Goal: Task Accomplishment & Management: Use online tool/utility

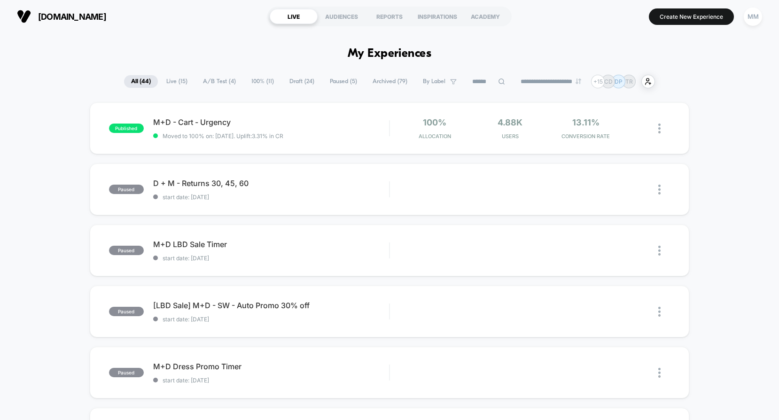
click at [206, 83] on span "A/B Test ( 4 )" at bounding box center [219, 81] width 47 height 13
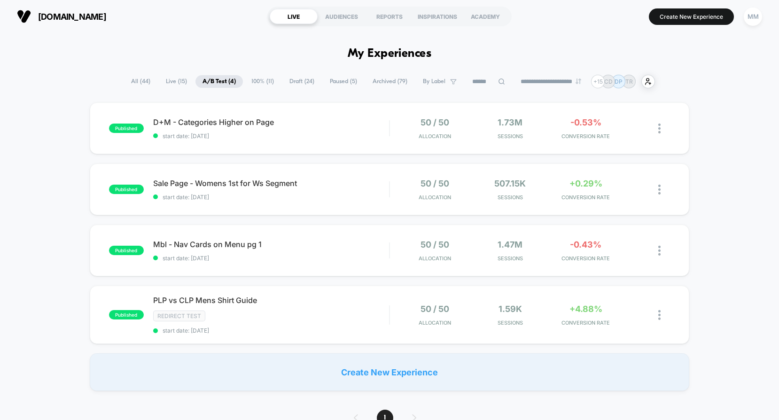
click at [260, 84] on span "100% ( 11 )" at bounding box center [262, 81] width 37 height 13
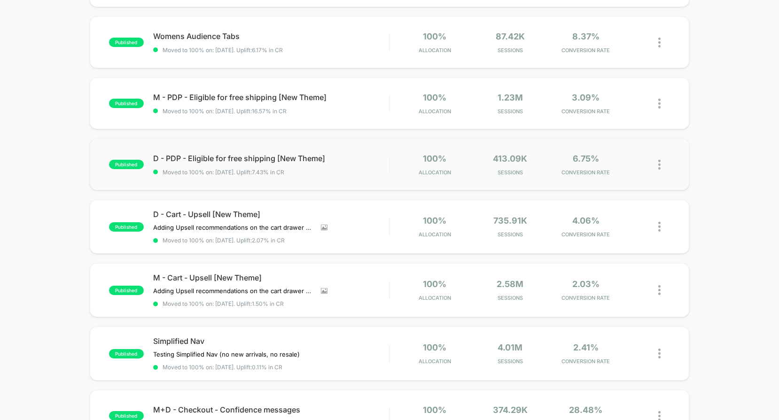
scroll to position [150, 0]
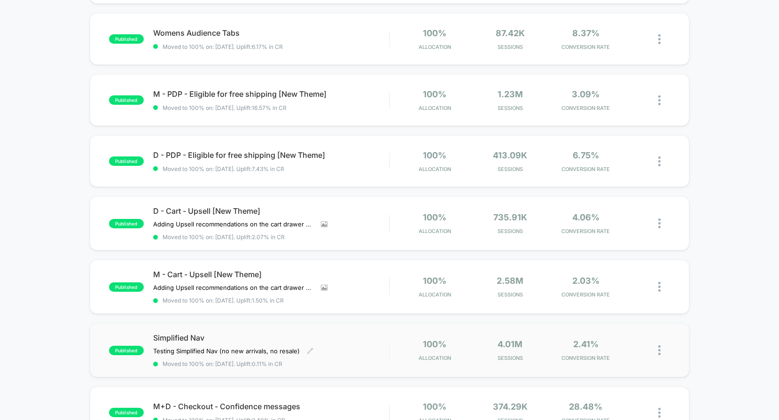
click at [313, 362] on span "Moved to 100% on: [DATE] . Uplift: 0.11% in CR" at bounding box center [271, 364] width 236 height 7
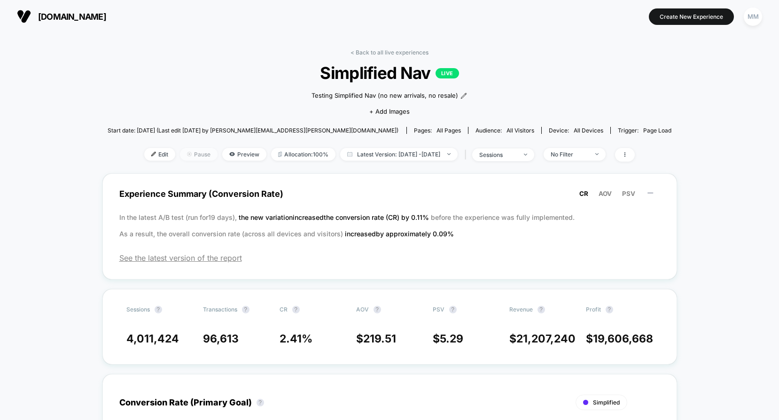
click at [183, 154] on span "Pause" at bounding box center [199, 154] width 38 height 13
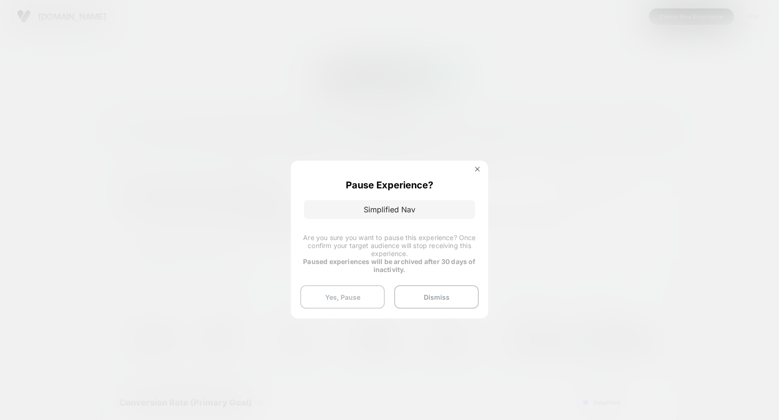
click at [327, 303] on button "Yes, Pause" at bounding box center [342, 297] width 85 height 24
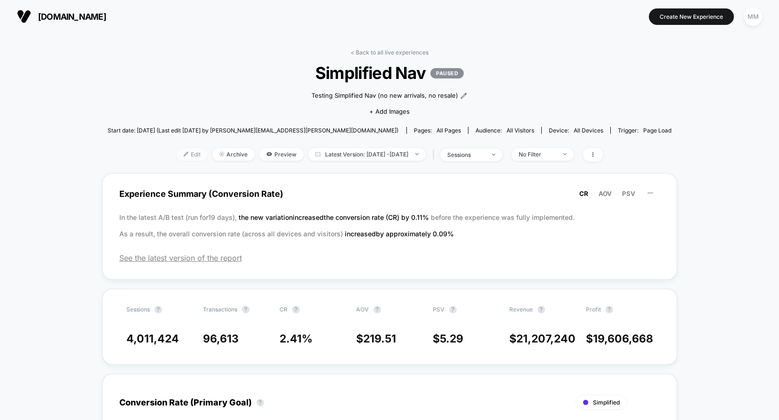
click at [177, 154] on span "Edit" at bounding box center [192, 154] width 31 height 13
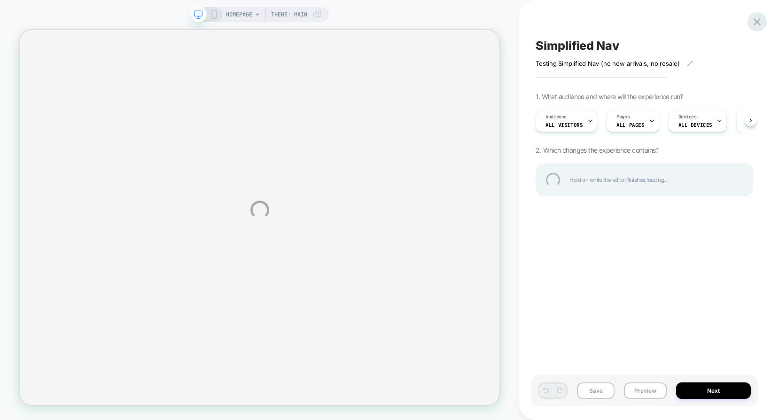
click at [753, 21] on div at bounding box center [757, 21] width 19 height 19
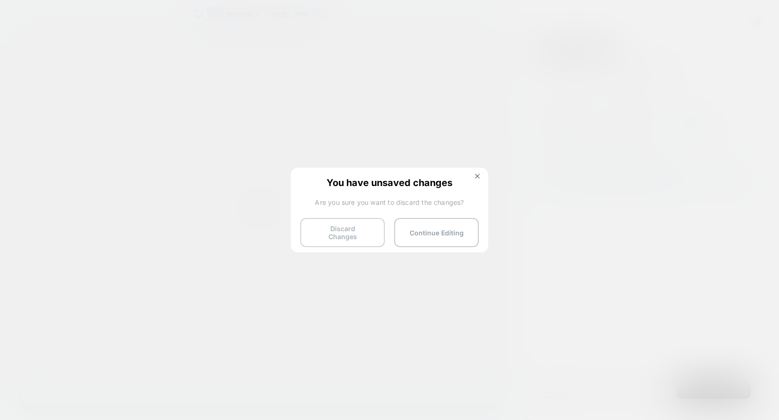
click at [315, 234] on button "Discard Changes" at bounding box center [342, 232] width 85 height 29
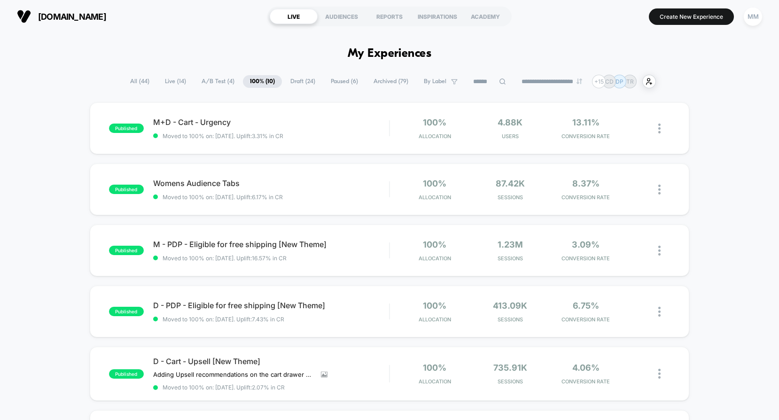
scroll to position [5, 0]
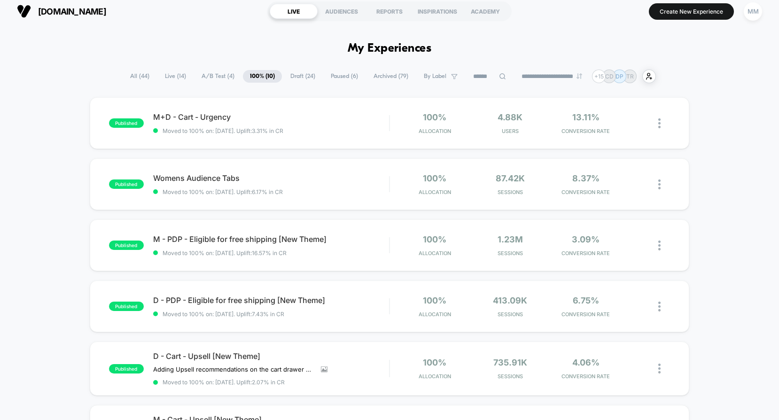
click at [166, 72] on span "Live ( 14 )" at bounding box center [175, 76] width 35 height 13
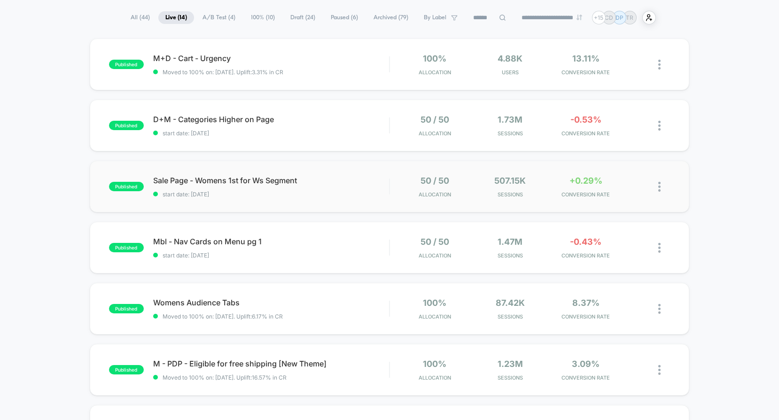
scroll to position [66, 0]
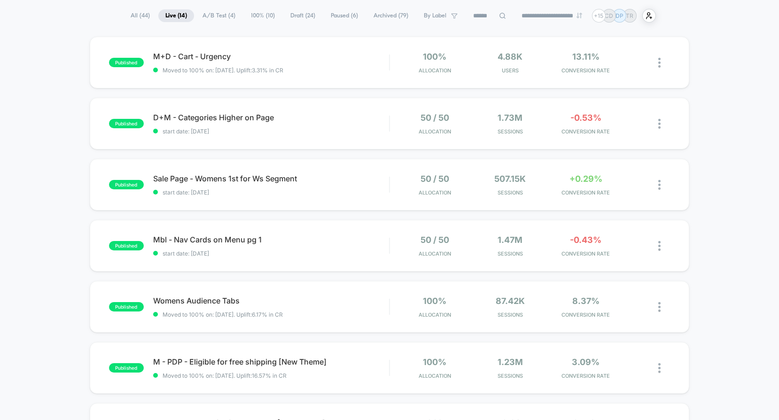
click at [248, 17] on span "100% ( 10 )" at bounding box center [263, 15] width 38 height 13
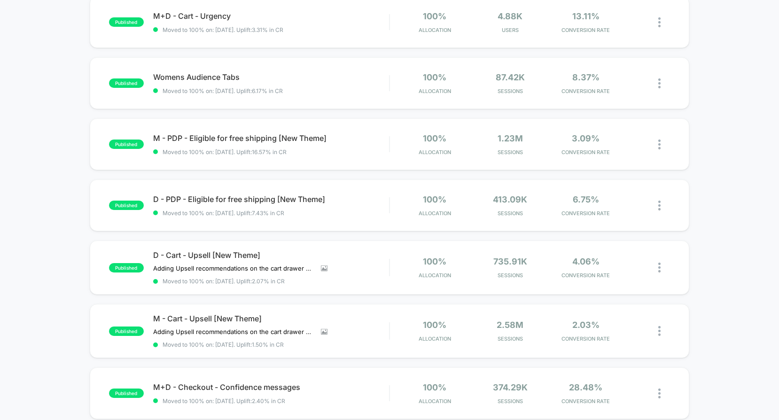
scroll to position [0, 0]
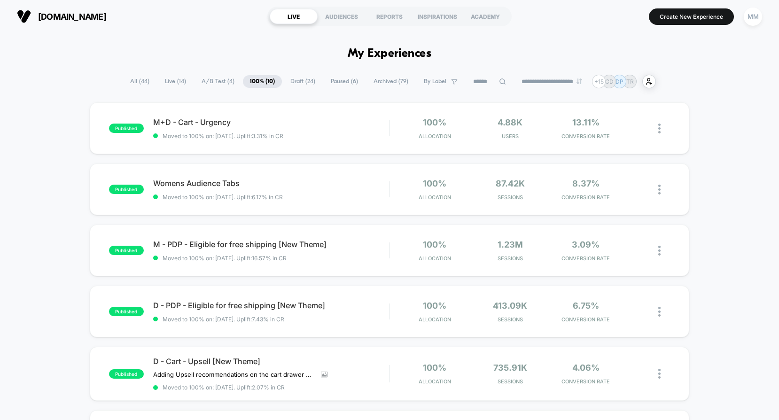
click at [343, 82] on span "Paused ( 6 )" at bounding box center [344, 81] width 41 height 13
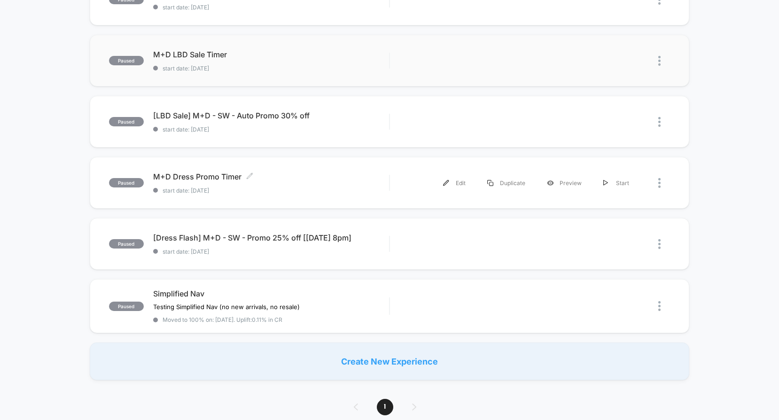
scroll to position [142, 0]
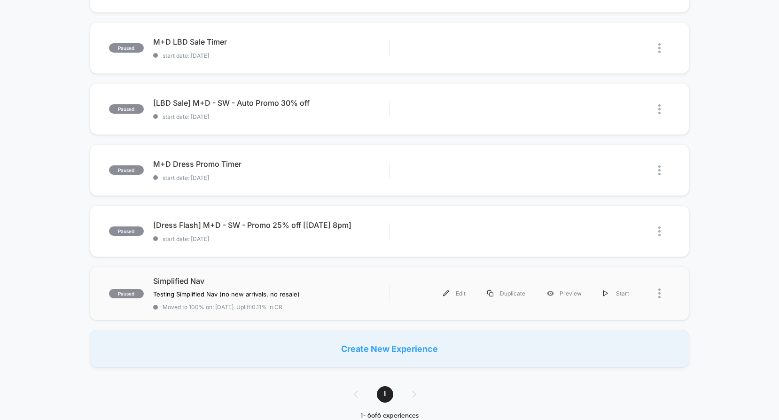
click at [330, 310] on div "paused Simplified Nav Testing Simplified Nav (no new arrivals, no resale ) Clic…" at bounding box center [390, 294] width 600 height 54
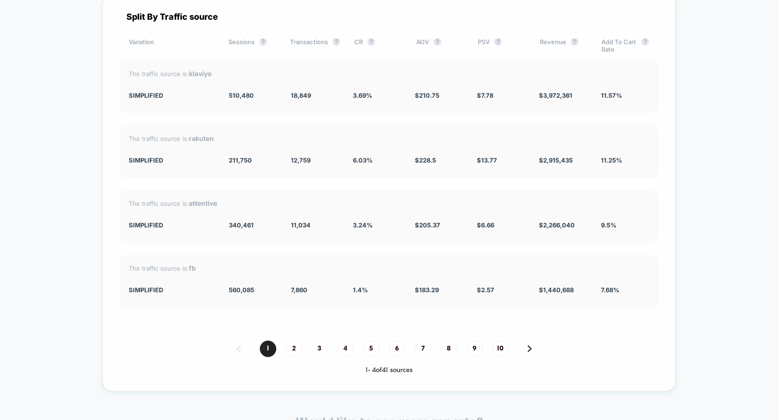
scroll to position [1603, 0]
click at [240, 94] on span "510,480" at bounding box center [241, 96] width 25 height 8
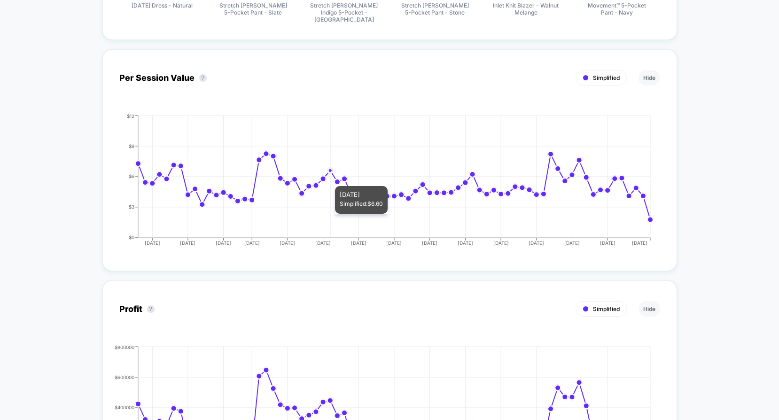
scroll to position [0, 0]
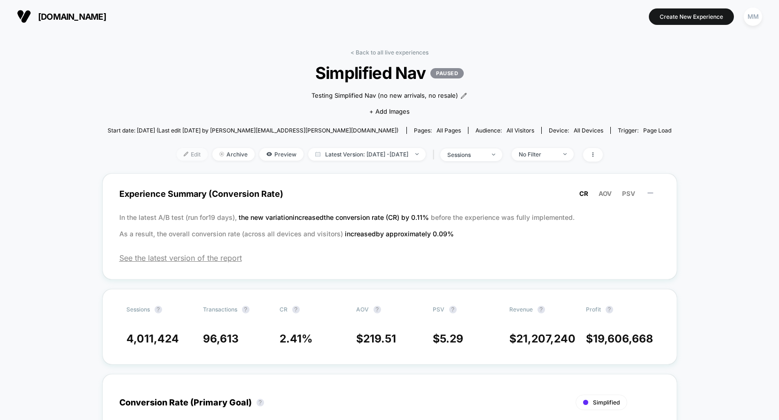
click at [177, 155] on span "Edit" at bounding box center [192, 154] width 31 height 13
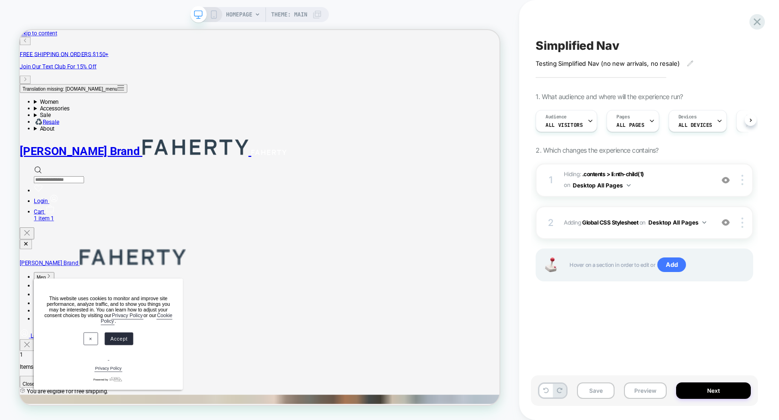
scroll to position [0, 0]
click at [612, 223] on b "Global CSS Stylesheet" at bounding box center [610, 222] width 56 height 7
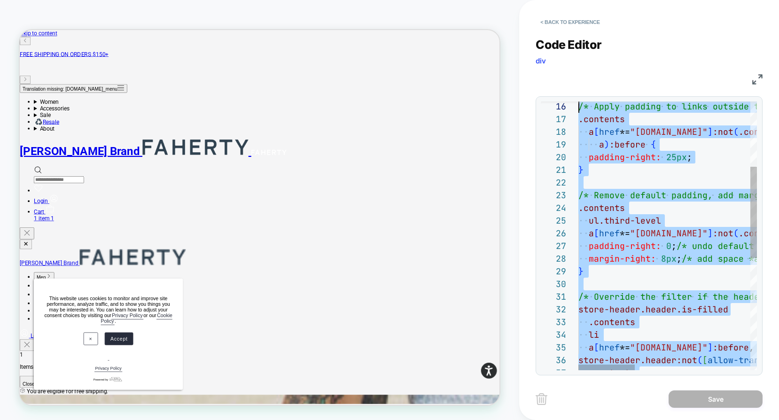
scroll to position [102, 0]
type textarea "**********"
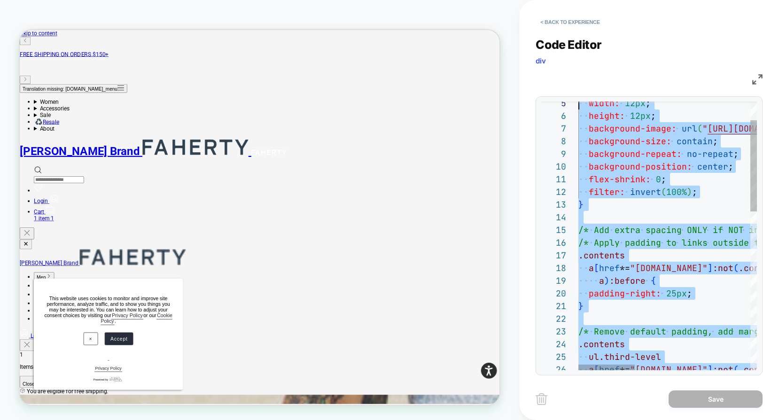
scroll to position [0, 0]
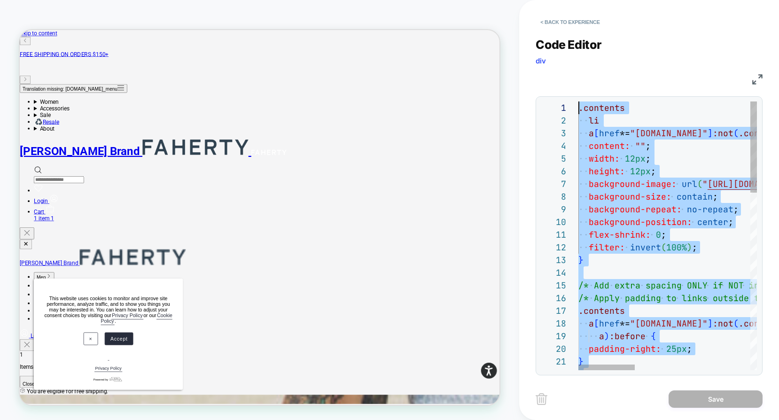
drag, startPoint x: 615, startPoint y: 226, endPoint x: 612, endPoint y: 89, distance: 137.3
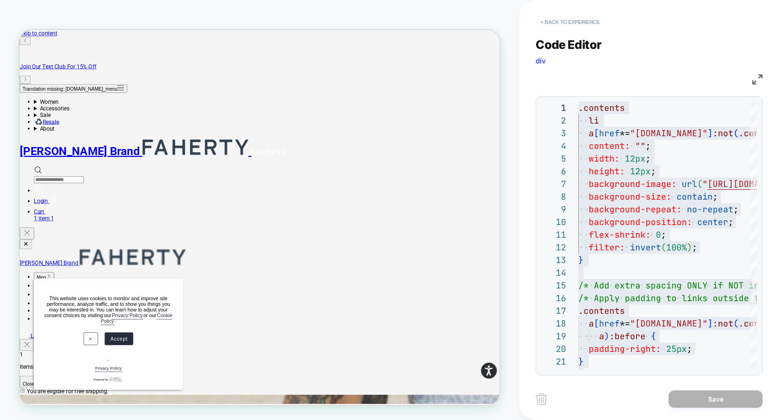
click at [571, 23] on button "< Back to experience" at bounding box center [570, 22] width 69 height 15
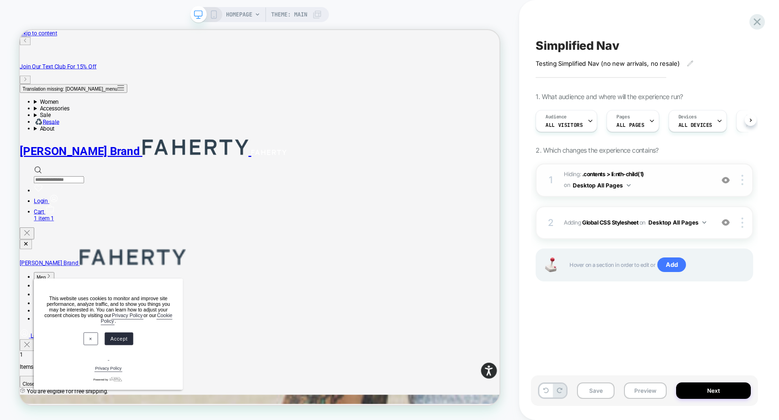
scroll to position [0, 0]
click at [608, 175] on span ".contents > li:nth-child(1)" at bounding box center [613, 174] width 62 height 7
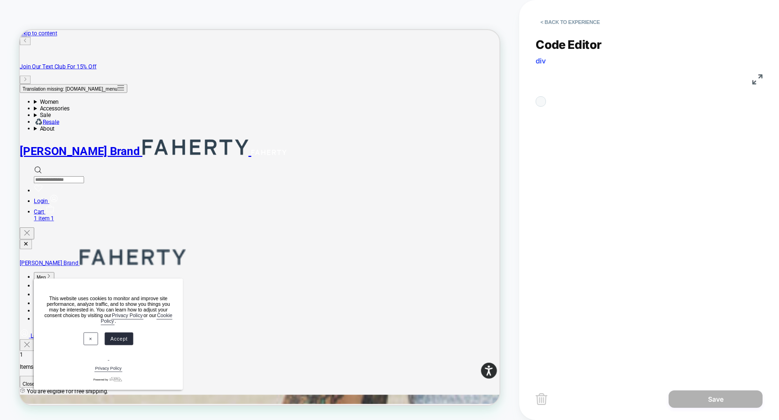
scroll to position [38, 0]
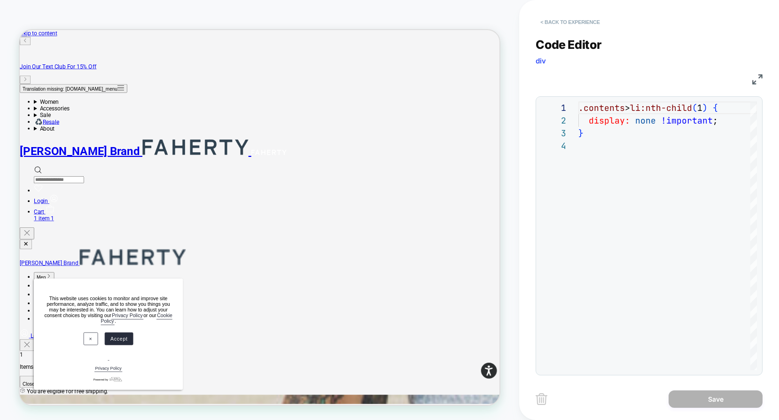
click at [574, 22] on button "< Back to experience" at bounding box center [570, 22] width 69 height 15
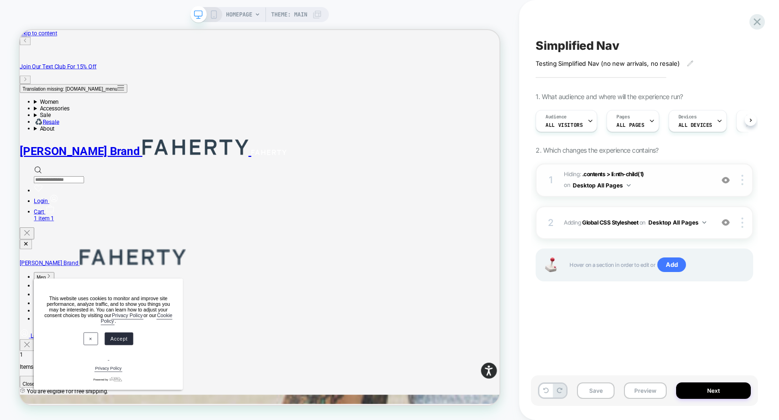
scroll to position [0, 0]
click at [628, 222] on b "Global CSS Stylesheet" at bounding box center [610, 222] width 56 height 7
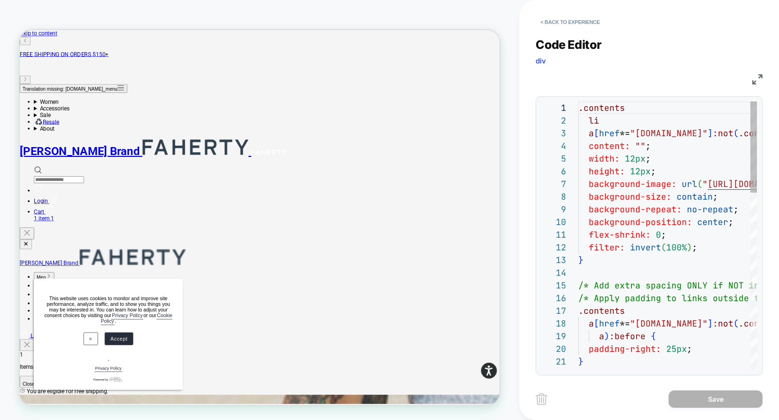
scroll to position [127, 0]
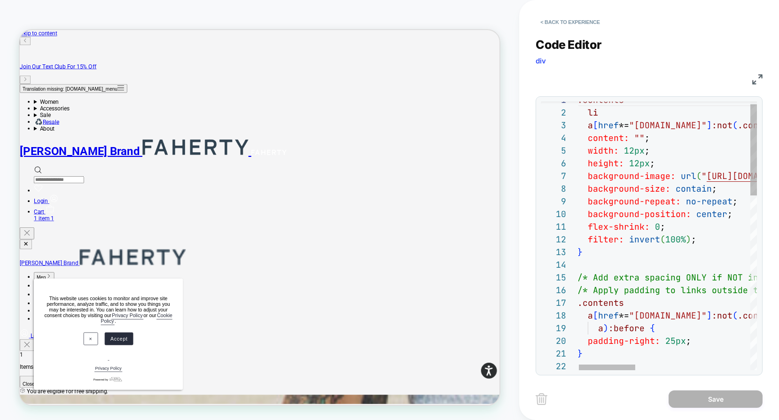
type textarea "**********"
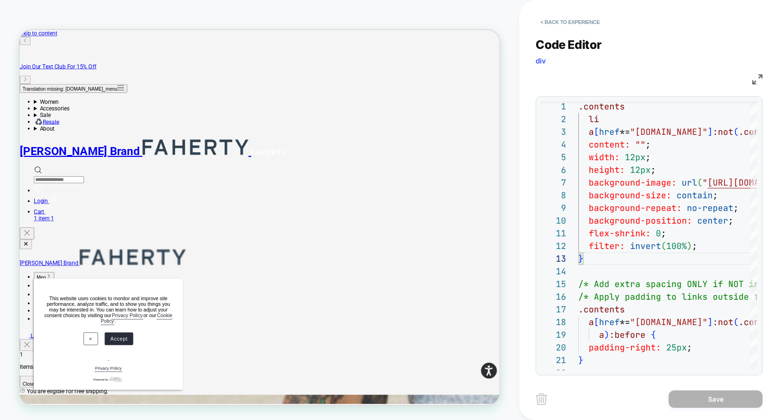
click at [559, 13] on div "< Back to experience" at bounding box center [666, 14] width 260 height 28
click at [559, 16] on button "< Back to experience" at bounding box center [570, 22] width 69 height 15
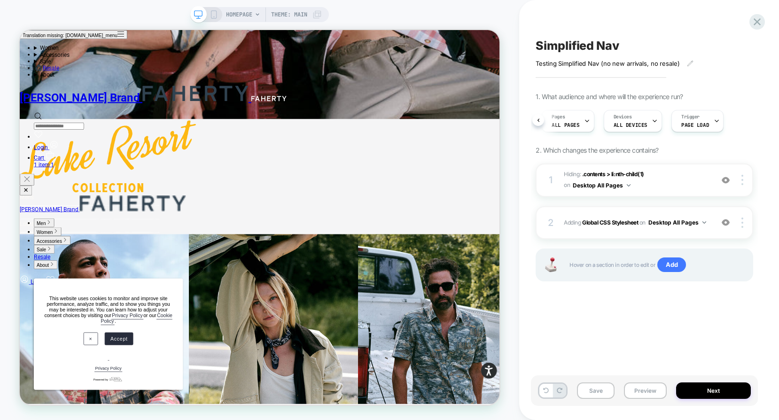
scroll to position [3199, 0]
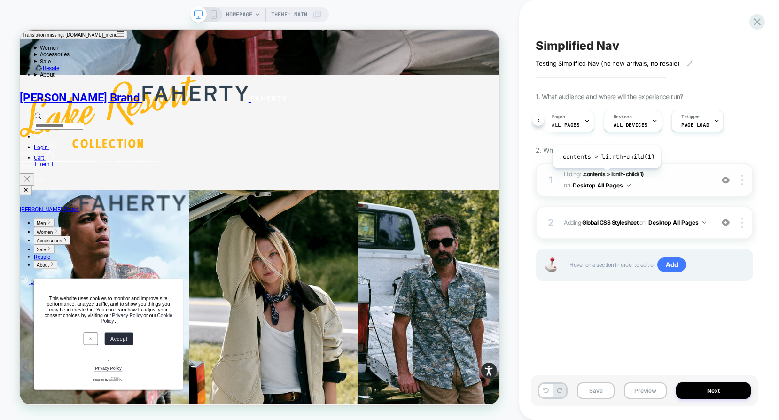
click at [606, 175] on span ".contents > li:nth-child(1)" at bounding box center [613, 174] width 62 height 7
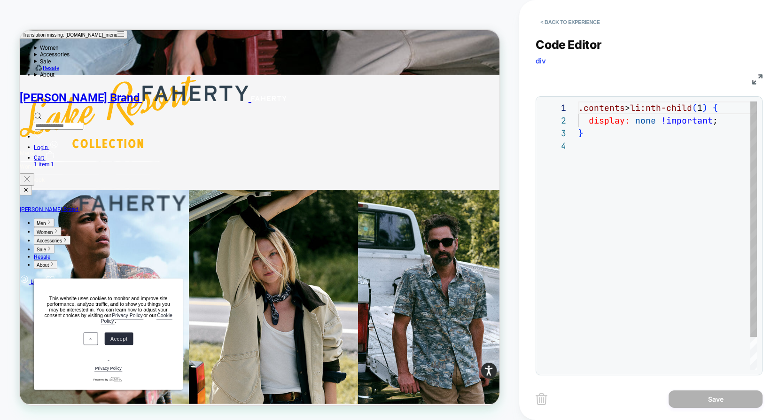
scroll to position [38, 0]
click at [568, 18] on button "< Back to experience" at bounding box center [570, 22] width 69 height 15
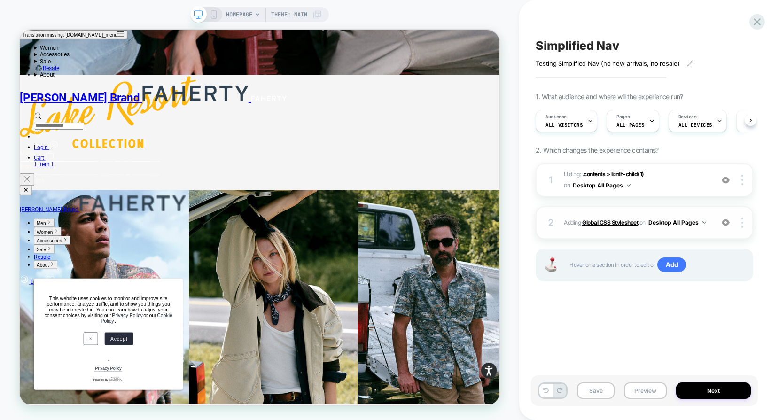
scroll to position [0, 0]
click at [609, 220] on b "Global CSS Stylesheet" at bounding box center [610, 222] width 56 height 7
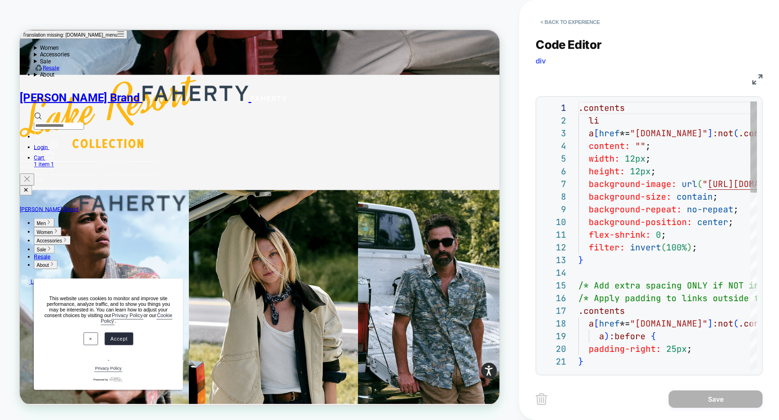
scroll to position [127, 0]
type textarea "**********"
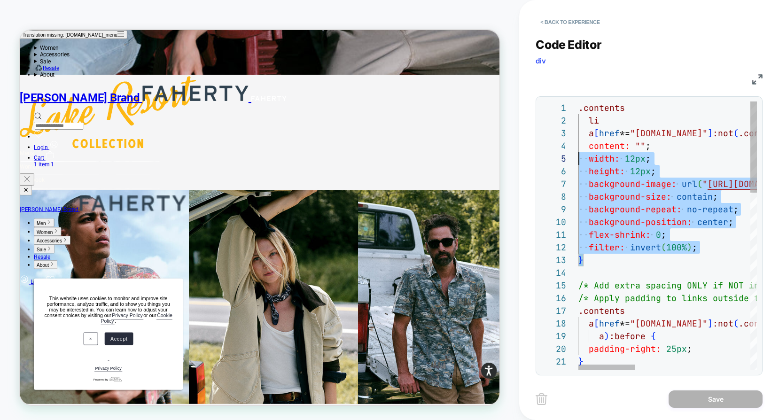
scroll to position [0, 0]
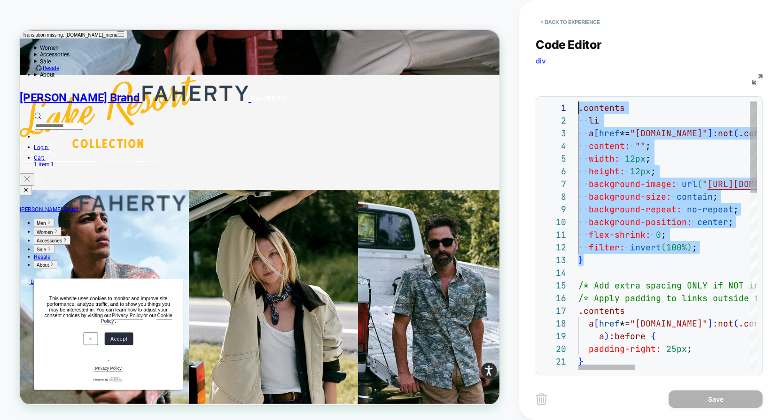
drag, startPoint x: 591, startPoint y: 259, endPoint x: 570, endPoint y: 87, distance: 173.8
